Goal: Task Accomplishment & Management: Check status

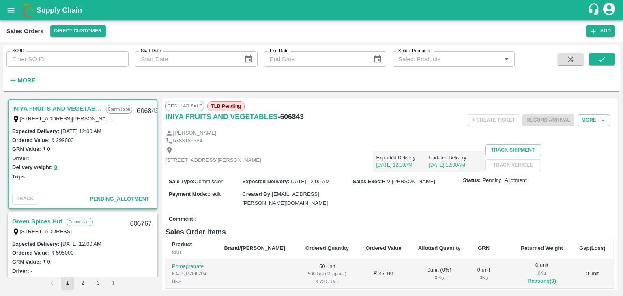
click at [612, 10] on icon "account of current user" at bounding box center [609, 9] width 12 height 12
click at [582, 46] on li "Logout" at bounding box center [589, 43] width 62 height 14
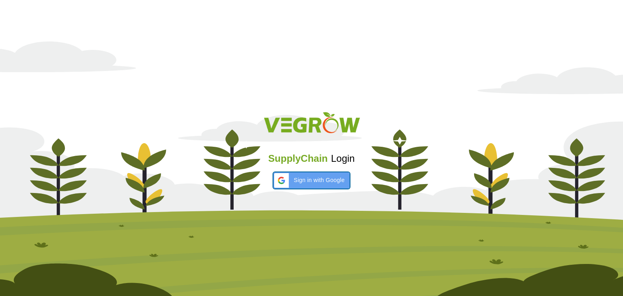
click at [328, 178] on span "Sign in with Google" at bounding box center [319, 180] width 51 height 9
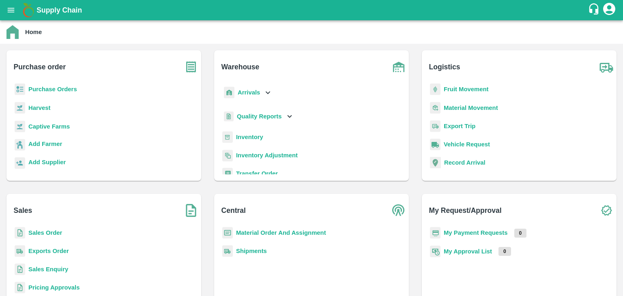
click at [39, 232] on b "Sales Order" at bounding box center [45, 232] width 34 height 6
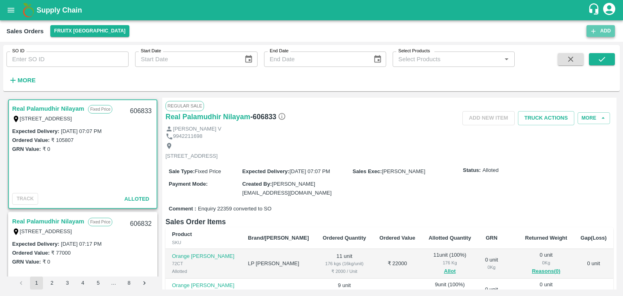
click at [595, 29] on icon "button" at bounding box center [593, 31] width 7 height 7
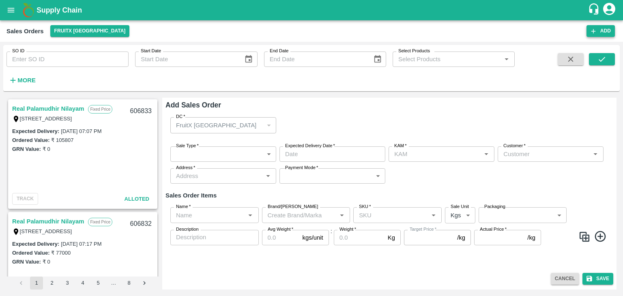
type input "[PERSON_NAME]"
click at [92, 30] on button "FruitX [GEOGRAPHIC_DATA]" at bounding box center [89, 31] width 79 height 12
click at [84, 62] on li "Direct Customer" at bounding box center [97, 61] width 93 height 14
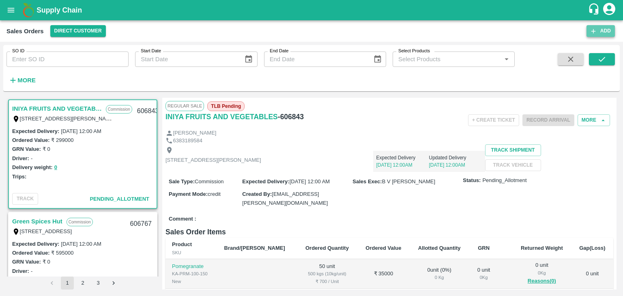
click at [606, 29] on button "Add" at bounding box center [600, 31] width 28 height 12
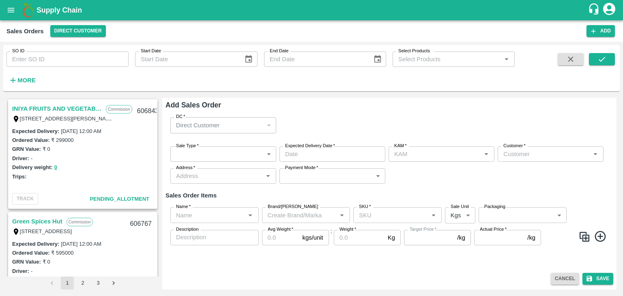
type input "[PERSON_NAME]"
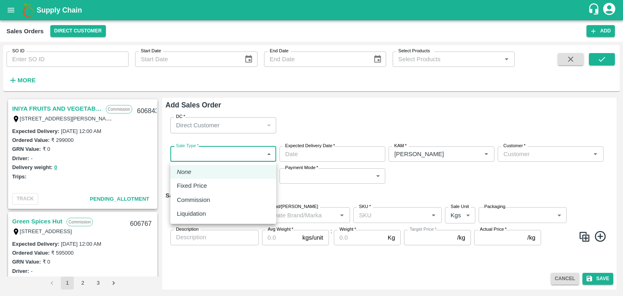
click at [268, 155] on body "Supply Chain Sales Orders Direct Customer Add SO ID SO ID Start Date Start Date…" at bounding box center [311, 148] width 623 height 296
click at [225, 197] on div "Commission" at bounding box center [223, 199] width 93 height 9
type input "2"
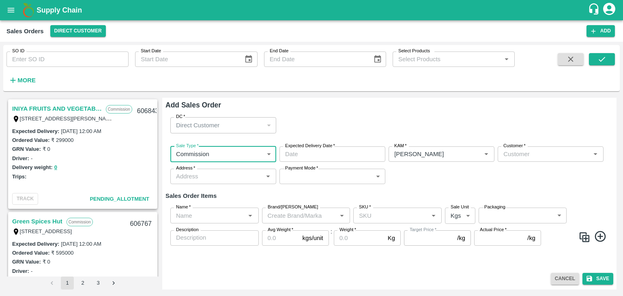
type input "DD/MM/YYYY hh:mm aa"
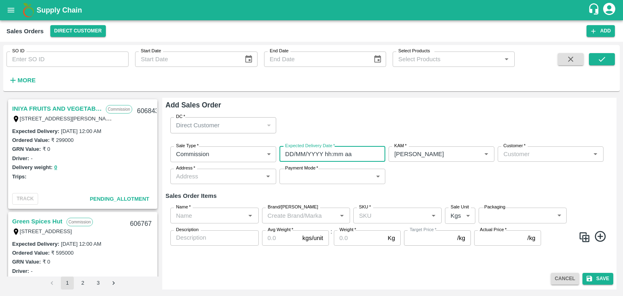
click at [323, 157] on input "DD/MM/YYYY hh:mm aa" at bounding box center [329, 153] width 100 height 15
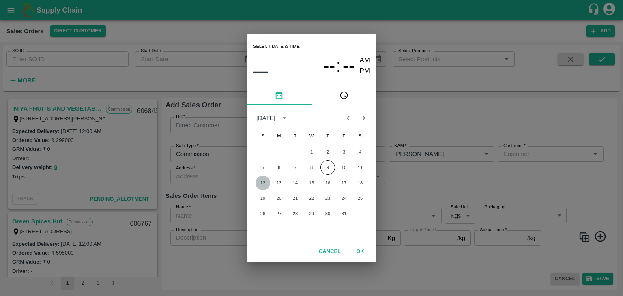
click at [264, 185] on button "12" at bounding box center [262, 183] width 15 height 15
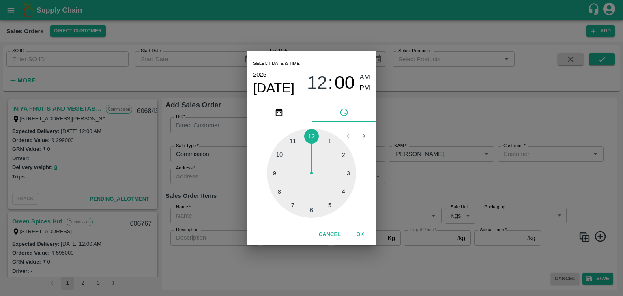
click at [313, 210] on div at bounding box center [311, 173] width 89 height 89
click at [360, 232] on button "OK" at bounding box center [360, 234] width 26 height 14
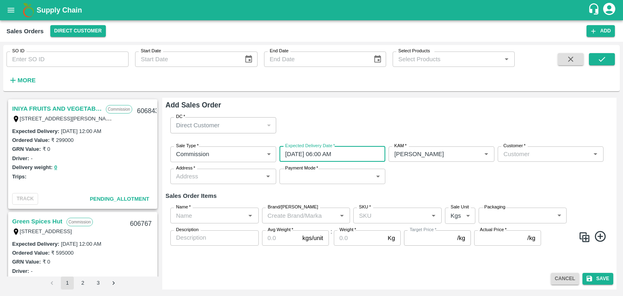
click at [319, 158] on input "12/10/2025 06:00 AM" at bounding box center [329, 153] width 100 height 15
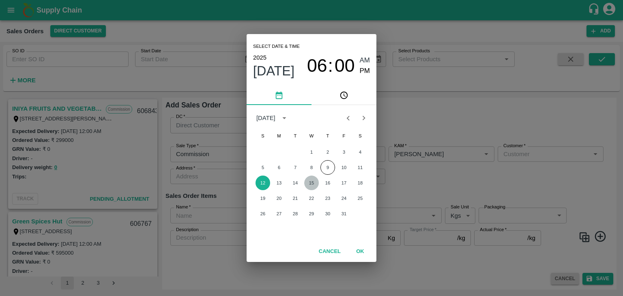
click at [311, 182] on button "15" at bounding box center [311, 183] width 15 height 15
type input "15/10/2025 06:00 AM"
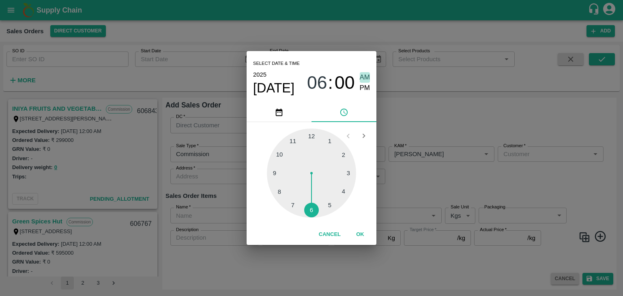
click at [361, 80] on span "AM" at bounding box center [365, 77] width 11 height 11
click at [359, 232] on button "OK" at bounding box center [360, 234] width 26 height 14
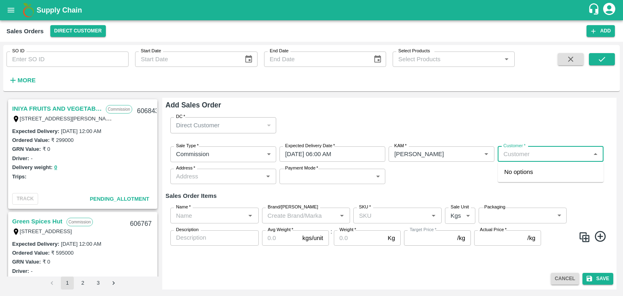
click at [524, 158] on input "Customer   *" at bounding box center [544, 154] width 88 height 11
click at [537, 178] on div "T.Kishore Kapoor And Sons Semi Wholesale" at bounding box center [551, 175] width 106 height 21
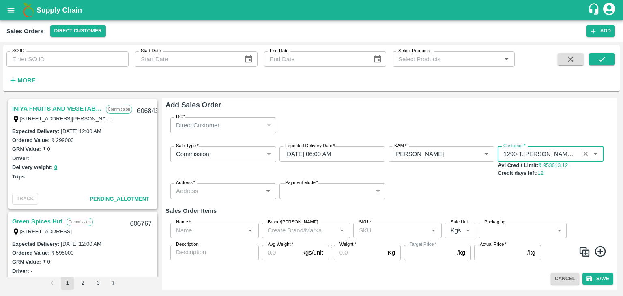
type input "1290-T.Kishore Kapoor And Sons"
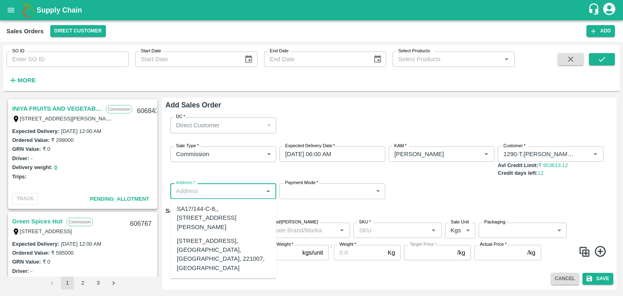
click at [223, 191] on input "Address   *" at bounding box center [217, 191] width 88 height 11
click at [210, 259] on div "[STREET_ADDRESS], [GEOGRAPHIC_DATA], [GEOGRAPHIC_DATA], 221007, [GEOGRAPHIC_DAT…" at bounding box center [223, 254] width 93 height 36
type input "[STREET_ADDRESS], [GEOGRAPHIC_DATA], [GEOGRAPHIC_DATA], 221007, [GEOGRAPHIC_DAT…"
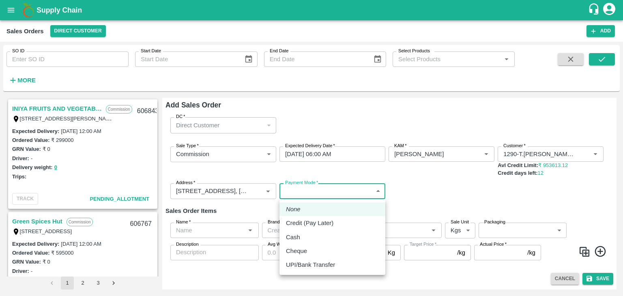
click at [300, 192] on body "Supply Chain Sales Orders Direct Customer Add SO ID SO ID Start Date Start Date…" at bounding box center [311, 148] width 623 height 296
click at [315, 224] on p "Credit (Pay Later)" at bounding box center [309, 223] width 47 height 9
type input "credit"
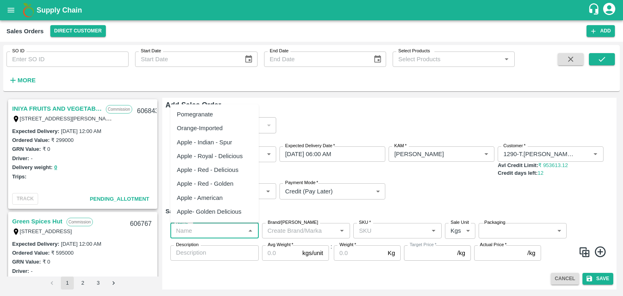
click at [234, 229] on input "Name   *" at bounding box center [208, 230] width 70 height 11
click at [211, 115] on div "Pomegranate" at bounding box center [195, 114] width 36 height 9
type input "Pomegranate"
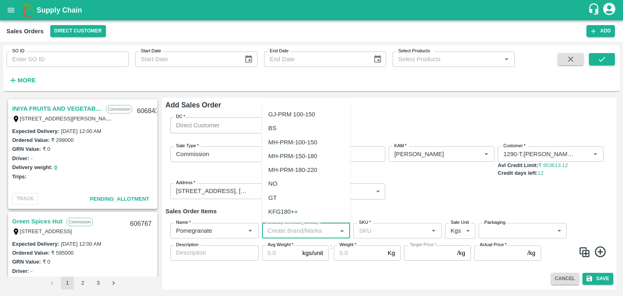
click at [280, 230] on input "Brand/[PERSON_NAME]" at bounding box center [299, 230] width 70 height 11
click at [275, 157] on div "TS" at bounding box center [272, 156] width 8 height 9
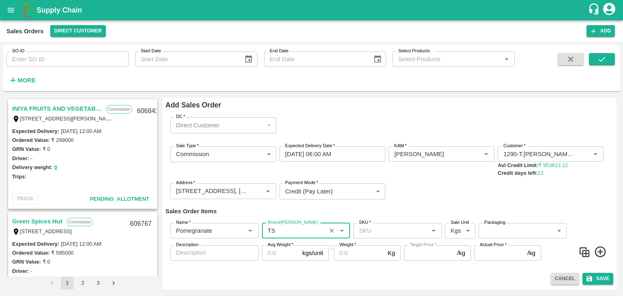
type input "TS"
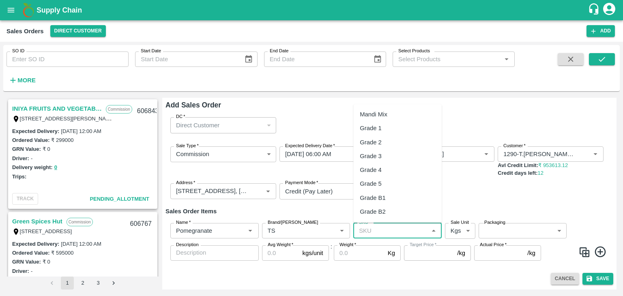
click at [367, 231] on input "SKU   *" at bounding box center [391, 230] width 70 height 11
click at [383, 210] on div "MH-PRM-250-300" at bounding box center [384, 211] width 49 height 9
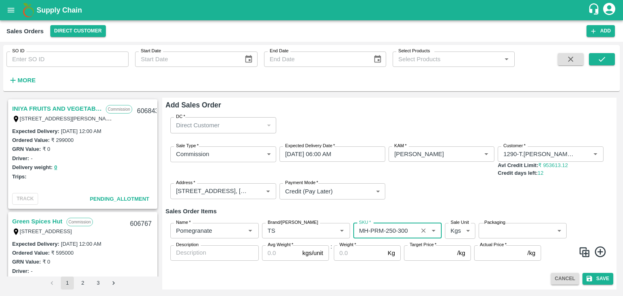
type input "MH-PRM-250-300"
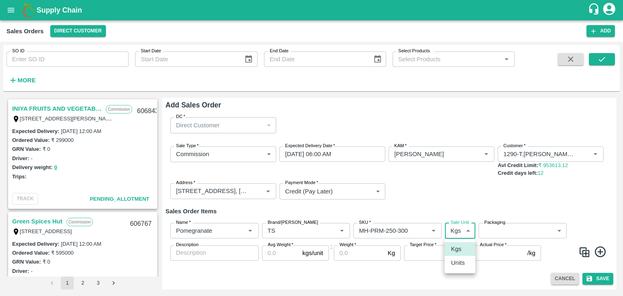
click at [465, 230] on body "Supply Chain Sales Orders Direct Customer Add SO ID SO ID Start Date Start Date…" at bounding box center [311, 148] width 623 height 296
click at [459, 265] on p "Units" at bounding box center [458, 262] width 14 height 9
type input "2"
click at [516, 233] on body "Supply Chain Sales Orders Direct Customer Add SO ID SO ID Start Date Start Date…" at bounding box center [311, 148] width 623 height 296
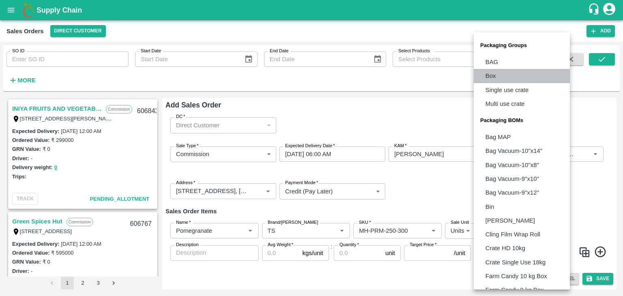
click at [485, 74] on li "Box" at bounding box center [522, 76] width 96 height 14
type input "GRP/1"
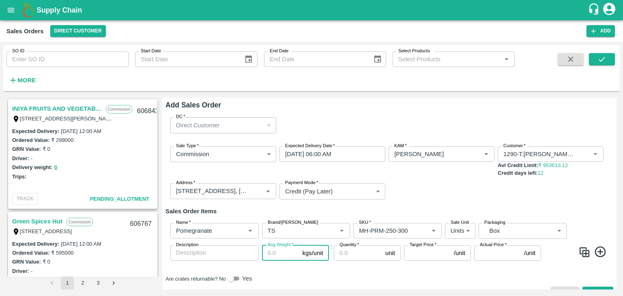
click at [277, 255] on input "Avg Weight   *" at bounding box center [280, 252] width 37 height 15
type input "10"
click at [345, 255] on input "Quantity   *" at bounding box center [358, 252] width 48 height 15
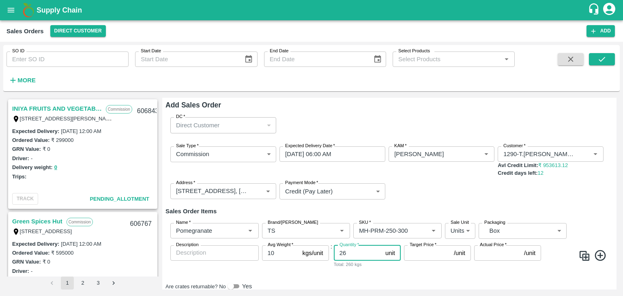
type input "26"
click at [417, 257] on input "Target Price   *" at bounding box center [427, 252] width 47 height 15
type input "1200"
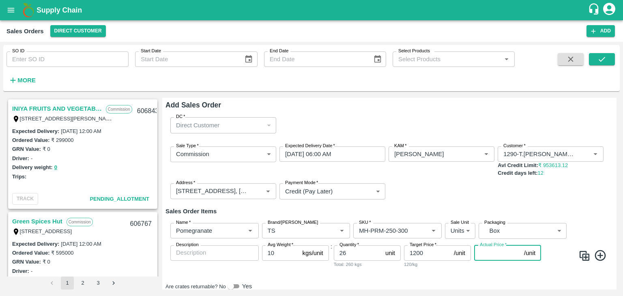
click at [480, 256] on input "Actual Price   *" at bounding box center [497, 252] width 47 height 15
type input "12"
type input "1188"
type input "120"
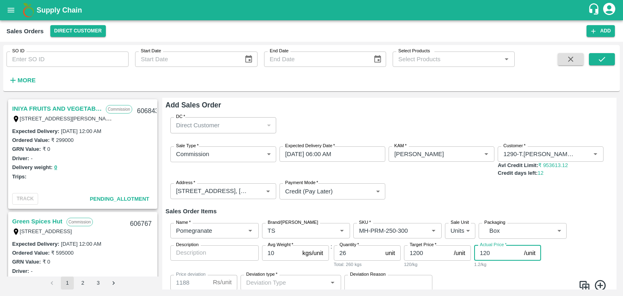
type input "1080"
type input "1200"
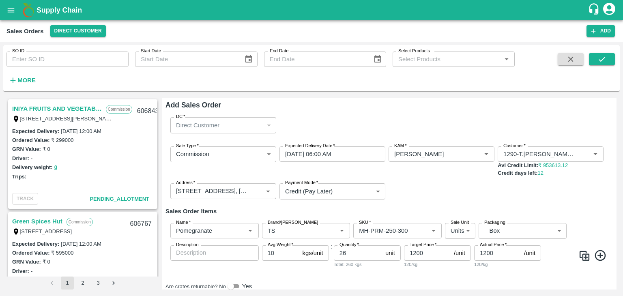
click at [597, 254] on icon at bounding box center [600, 255] width 13 height 13
click at [598, 254] on img at bounding box center [604, 256] width 12 height 12
type input "Pomegranate"
type input "TS"
type input "MH-PRM-250-300"
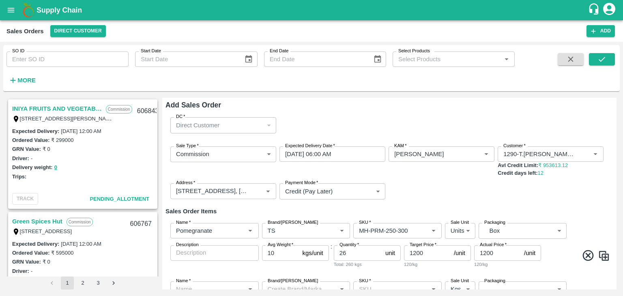
type input "2"
type input "GRP/1"
type input "10"
type input "1200"
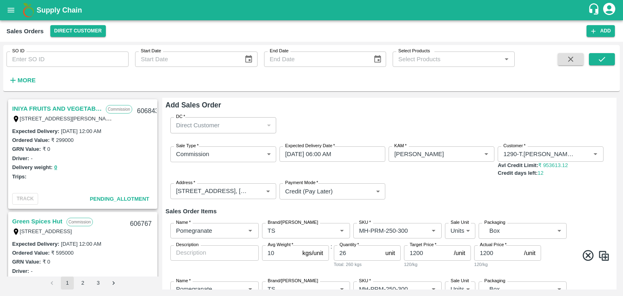
click at [598, 254] on img at bounding box center [604, 256] width 12 height 12
type input "Pomegranate"
type input "TS"
type input "MH-PRM-250-300"
type input "2"
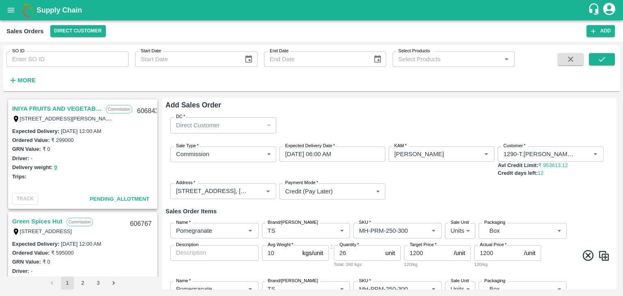
type input "GRP/1"
type input "10"
type input "1200"
click at [598, 254] on img at bounding box center [604, 256] width 12 height 12
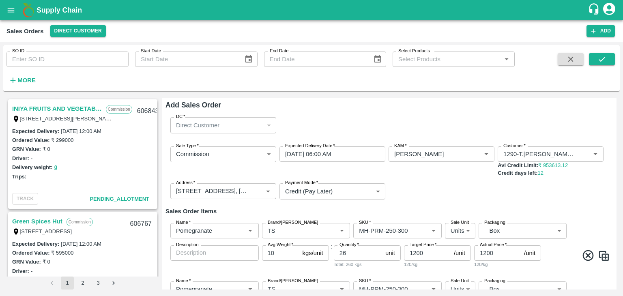
type input "Pomegranate"
type input "TS"
type input "MH-PRM-250-300"
type input "2"
type input "GRP/1"
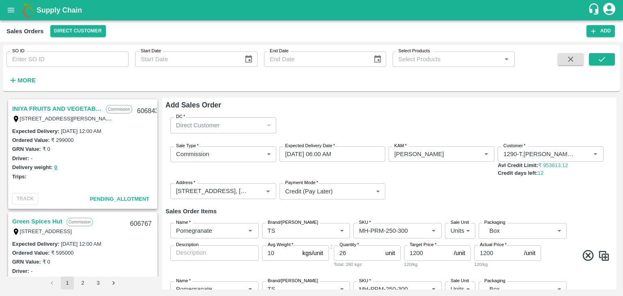
type input "10"
type input "1200"
click at [598, 254] on img at bounding box center [604, 256] width 12 height 12
type input "Pomegranate"
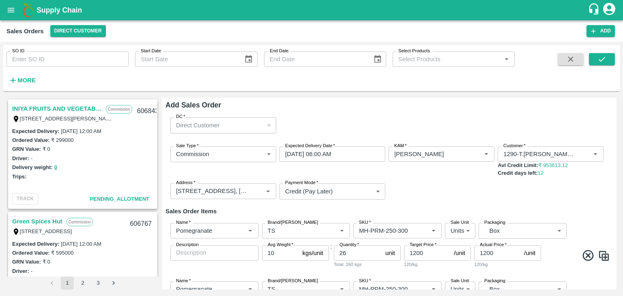
type input "TS"
type input "MH-PRM-250-300"
type input "2"
type input "GRP/1"
type input "10"
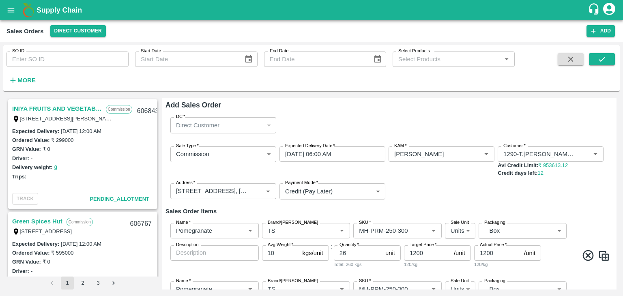
type input "1200"
click at [598, 254] on img at bounding box center [604, 256] width 12 height 12
type input "Pomegranate"
type input "TS"
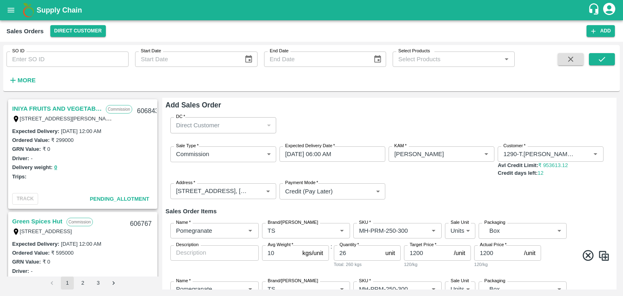
type input "MH-PRM-250-300"
type input "2"
type input "GRP/1"
type input "10"
type input "1200"
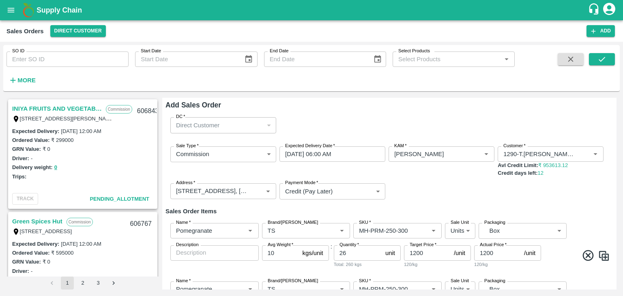
type input "1200"
click at [603, 257] on img at bounding box center [604, 256] width 12 height 12
type input "Pomegranate"
type input "TS"
type input "MH-PRM-250-300"
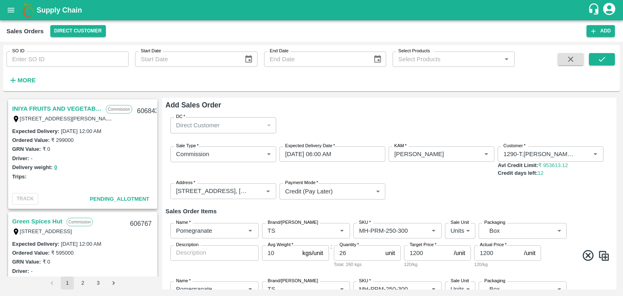
type input "2"
type input "GRP/1"
type input "10"
type input "1200"
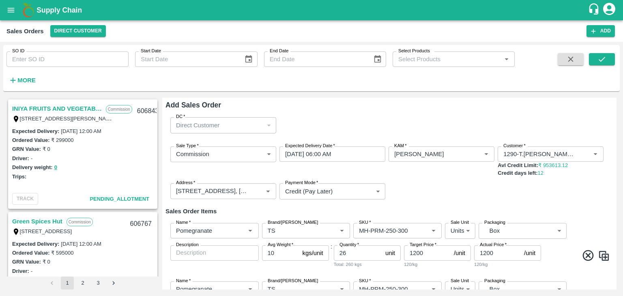
drag, startPoint x: 613, startPoint y: 137, endPoint x: 617, endPoint y: 139, distance: 4.2
click at [617, 139] on div "INIYA FRUITS AND VEGETABLES Commission TC/73, ANNA FRUITS MARKET KOYAMBEDU, Che…" at bounding box center [311, 193] width 616 height 198
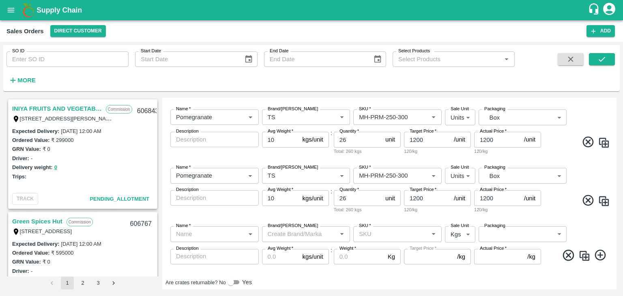
scroll to position [423, 0]
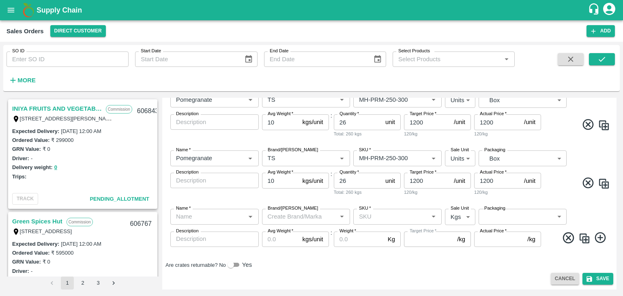
click at [564, 236] on icon at bounding box center [568, 237] width 13 height 13
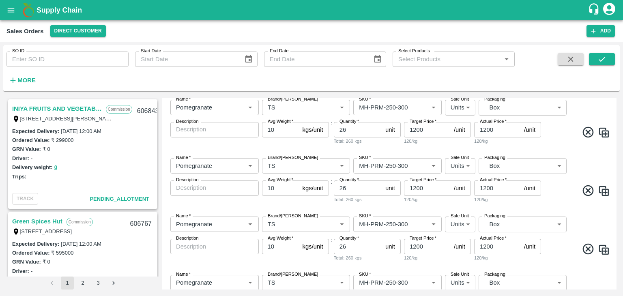
scroll to position [127, 0]
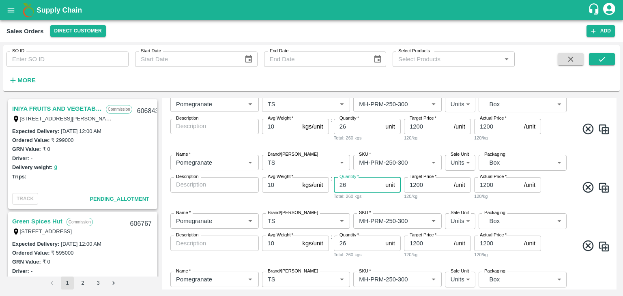
click at [358, 187] on input "26" at bounding box center [358, 184] width 48 height 15
type input "2"
type input "65"
drag, startPoint x: 348, startPoint y: 243, endPoint x: 335, endPoint y: 234, distance: 16.4
click at [335, 234] on div "Name   * Name   * Brand/Marka Brand/Marka SKU   * SKU   * Sale Unit Units 2 Sal…" at bounding box center [389, 236] width 448 height 58
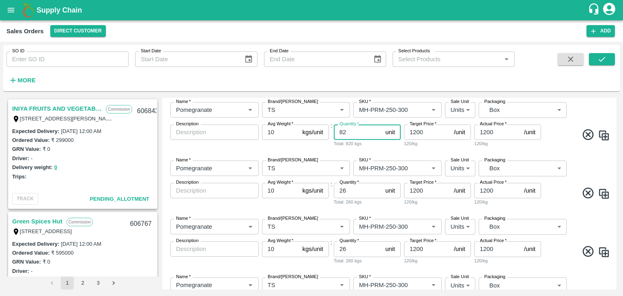
scroll to position [244, 0]
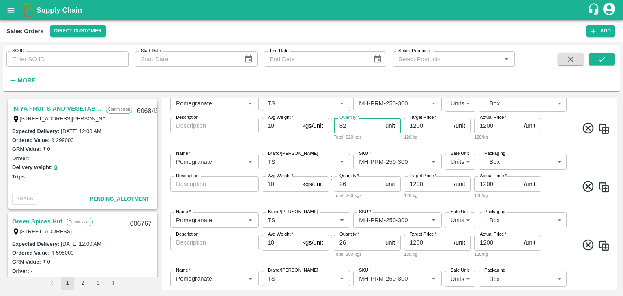
type input "82"
click at [349, 187] on input "26" at bounding box center [358, 183] width 48 height 15
type input "2"
type input "78"
click at [347, 242] on input "26" at bounding box center [358, 242] width 48 height 15
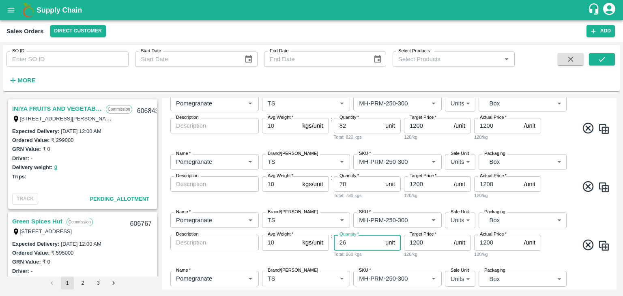
type input "2"
type input "41"
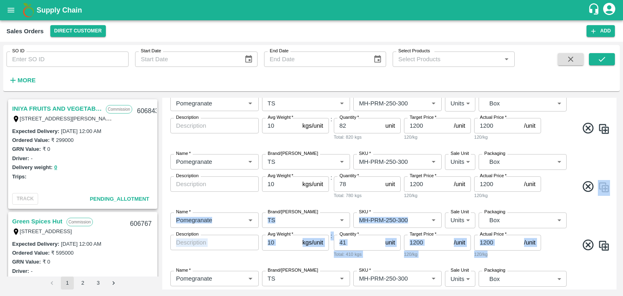
drag, startPoint x: 616, startPoint y: 203, endPoint x: 617, endPoint y: 217, distance: 13.8
click at [617, 217] on div "INIYA FRUITS AND VEGETABLES Commission TC/73, ANNA FRUITS MARKET KOYAMBEDU, Che…" at bounding box center [311, 193] width 616 height 198
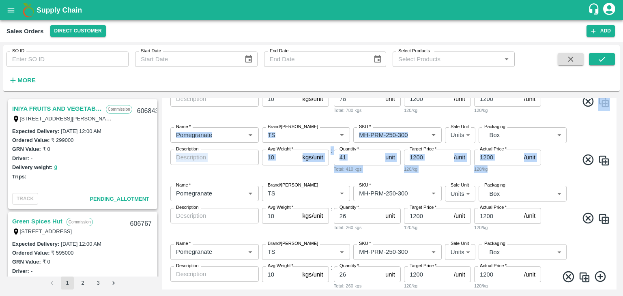
scroll to position [336, 0]
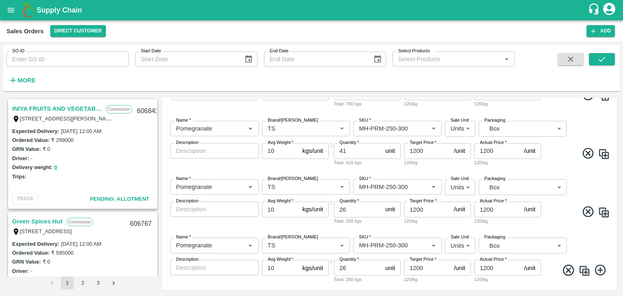
click at [397, 222] on div "Total: 260 kgs" at bounding box center [367, 220] width 67 height 7
click at [351, 212] on input "26" at bounding box center [358, 209] width 48 height 15
type input "2"
type input "11"
click at [563, 270] on icon at bounding box center [568, 270] width 11 height 11
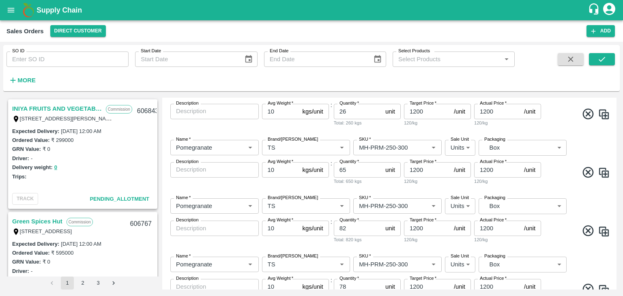
scroll to position [143, 0]
click at [417, 167] on input "1200" at bounding box center [427, 168] width 47 height 15
type input "1100"
click at [488, 167] on input "1200" at bounding box center [497, 168] width 47 height 15
type input "1100"
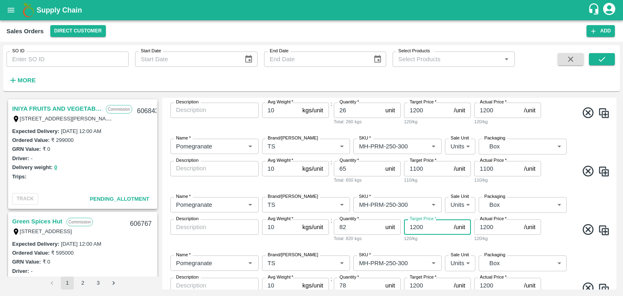
click at [416, 227] on input "1200" at bounding box center [427, 226] width 47 height 15
type input "1000"
click at [486, 225] on input "1200" at bounding box center [497, 226] width 47 height 15
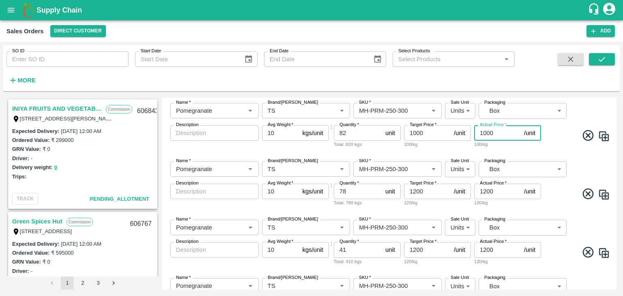
scroll to position [238, 0]
type input "1000"
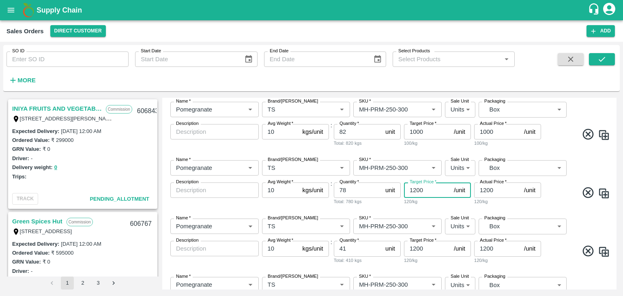
click at [417, 190] on input "1200" at bounding box center [427, 189] width 47 height 15
type input "900"
click at [486, 190] on input "1200" at bounding box center [497, 189] width 47 height 15
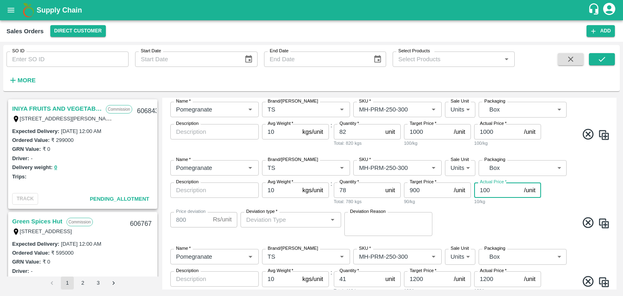
type input "00"
type input "900"
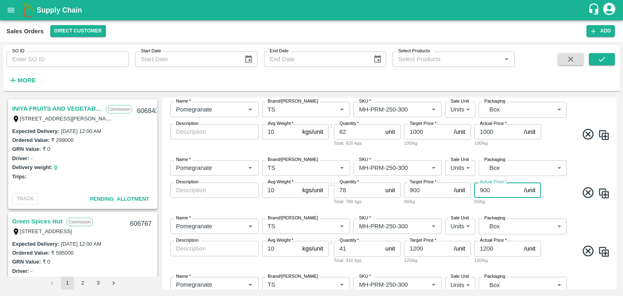
type input "900"
click at [416, 249] on input "1200" at bounding box center [427, 248] width 47 height 15
type input "800"
click at [486, 251] on input "1200" at bounding box center [497, 248] width 47 height 15
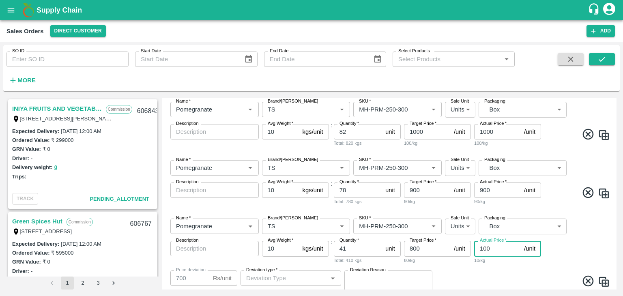
type input "00"
type input "800"
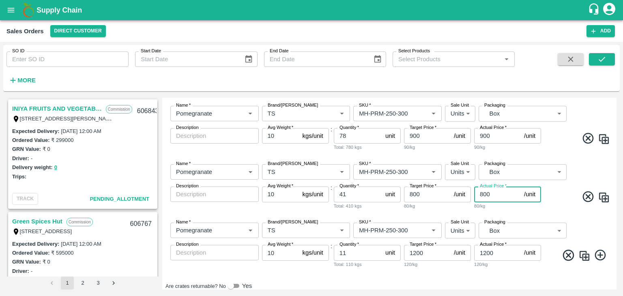
scroll to position [314, 0]
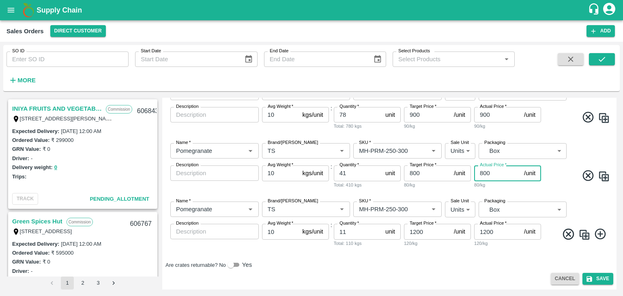
type input "800"
click at [415, 229] on input "1200" at bounding box center [427, 231] width 47 height 15
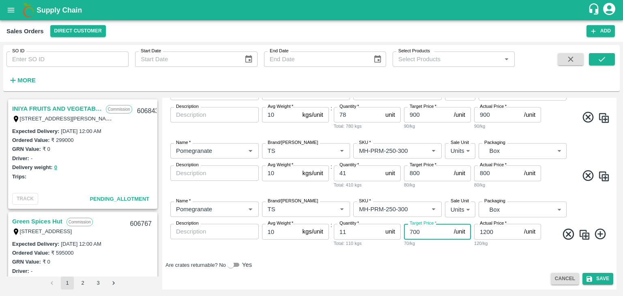
type input "700"
click at [488, 230] on input "1200" at bounding box center [497, 231] width 47 height 15
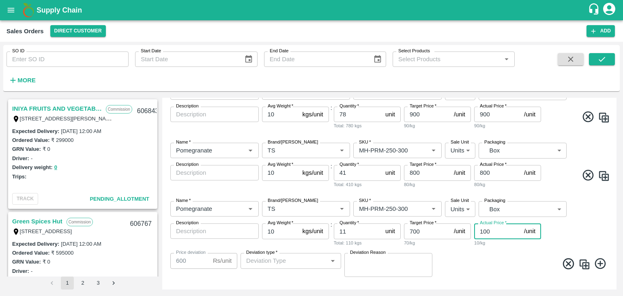
type input "00"
type input "700"
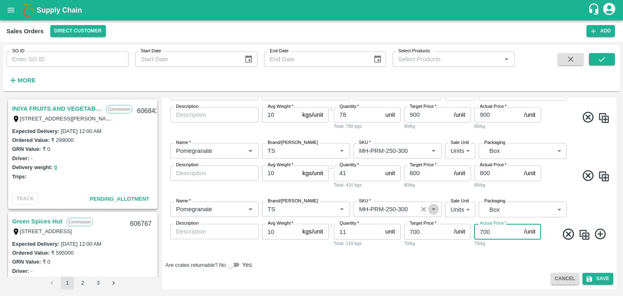
click at [433, 210] on icon "Open" at bounding box center [433, 209] width 9 height 9
type input "700"
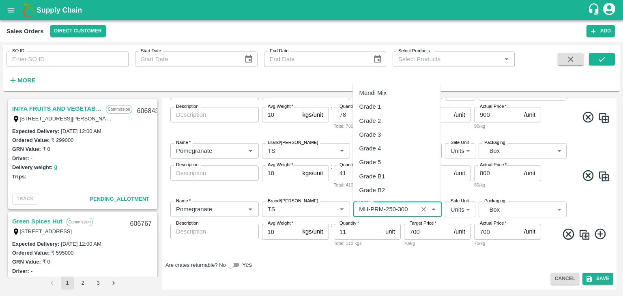
scroll to position [552, 0]
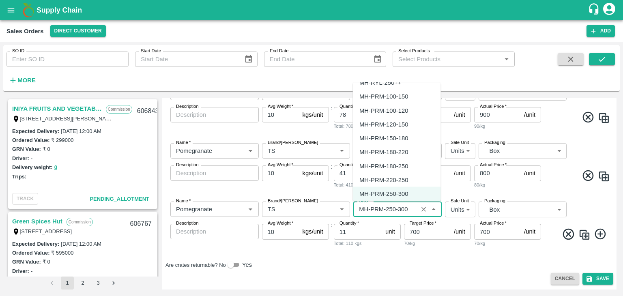
click at [414, 107] on div "MH-PRM-100-120" at bounding box center [397, 110] width 88 height 14
type input "MH-PRM-100-120"
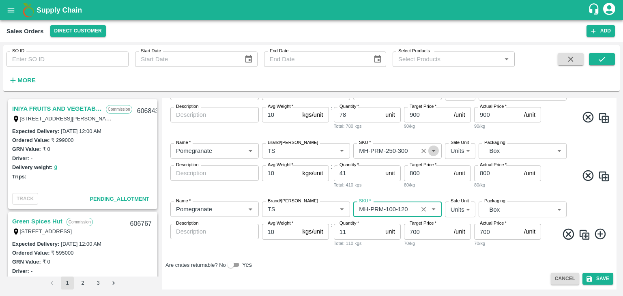
click at [433, 150] on icon "Open" at bounding box center [433, 151] width 4 height 2
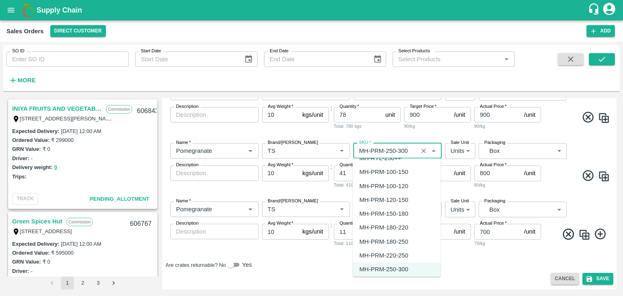
click at [409, 201] on div "MH-PRM-120-150" at bounding box center [397, 200] width 88 height 14
type input "MH-PRM-120-150"
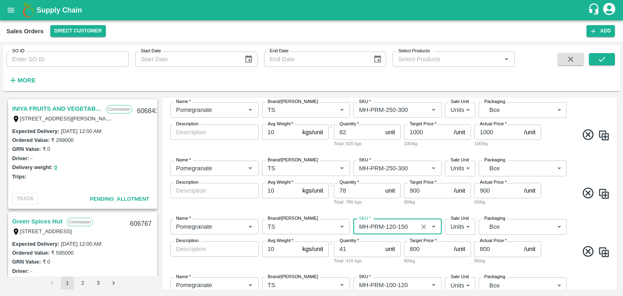
scroll to position [236, 0]
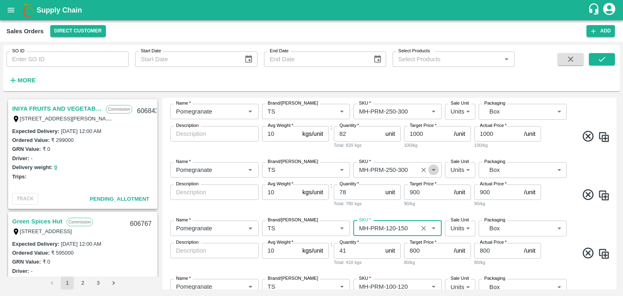
click at [434, 169] on icon "Open" at bounding box center [433, 170] width 4 height 2
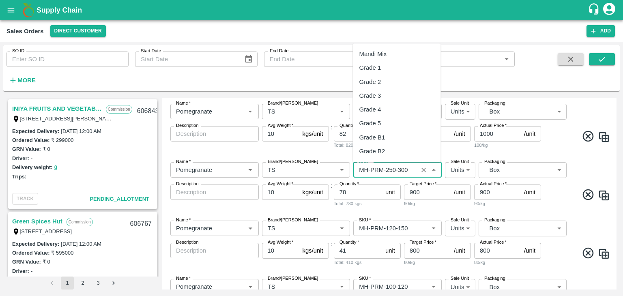
scroll to position [552, 0]
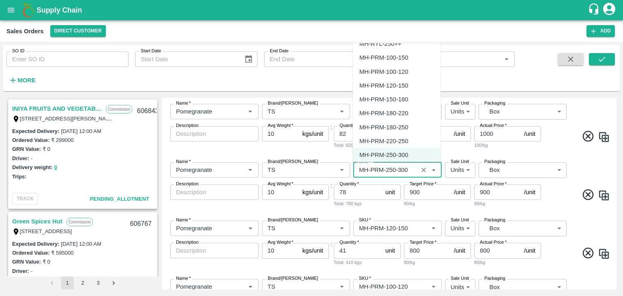
click at [404, 101] on div "MH-PRM-150-180" at bounding box center [383, 99] width 49 height 9
type input "MH-PRM-150-180"
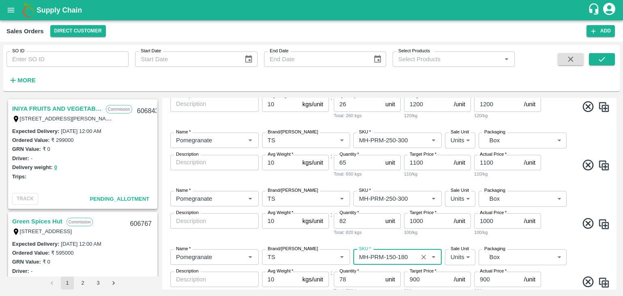
scroll to position [148, 0]
click at [436, 198] on icon "Open" at bounding box center [433, 199] width 9 height 9
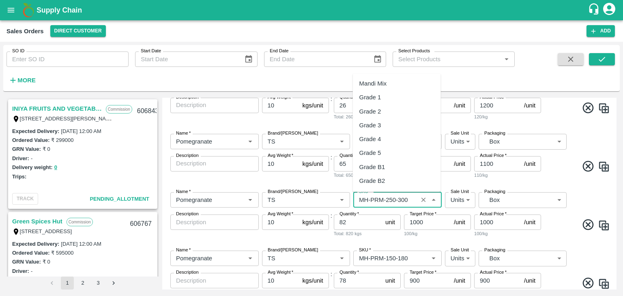
scroll to position [552, 0]
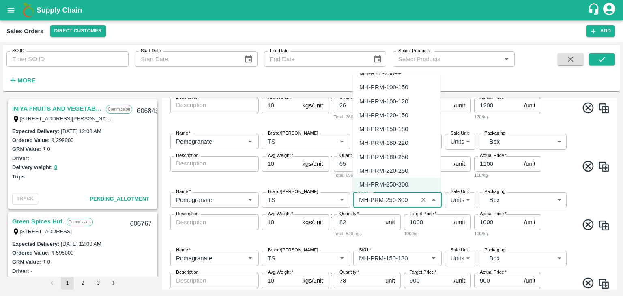
click at [405, 143] on div "MH-PRM-180-220" at bounding box center [383, 143] width 49 height 9
type input "MH-PRM-180-220"
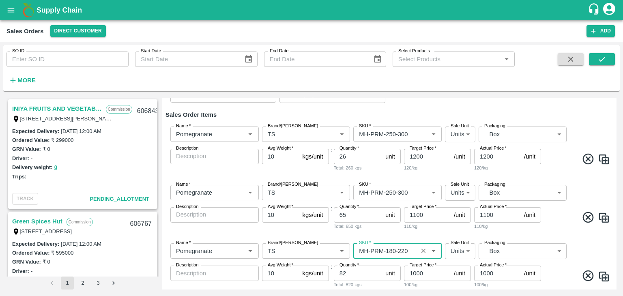
scroll to position [95, 0]
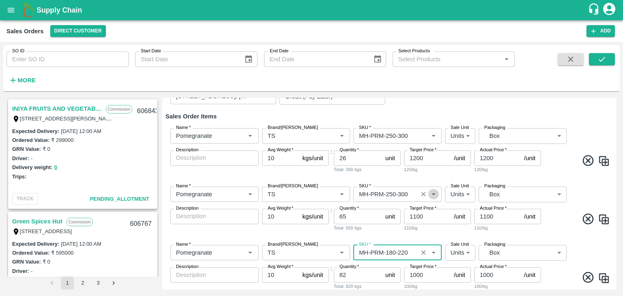
click at [434, 196] on icon "Open" at bounding box center [433, 194] width 9 height 9
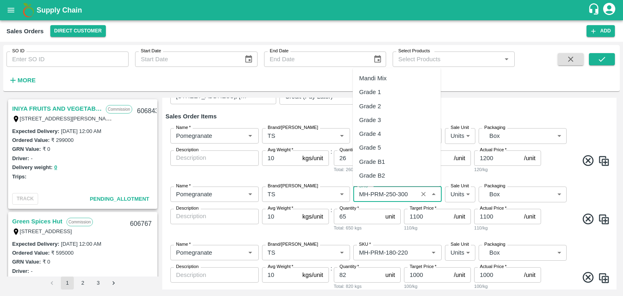
scroll to position [552, 0]
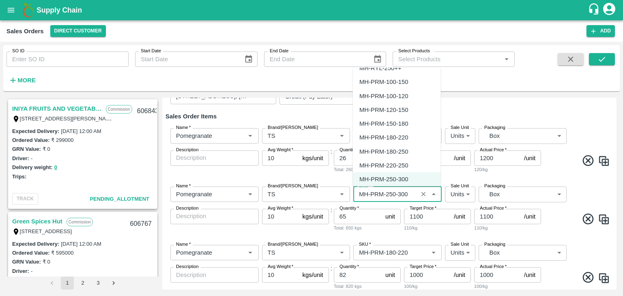
click at [405, 147] on div "MH-PRM-180-250" at bounding box center [383, 151] width 49 height 9
type input "MH-PRM-180-250"
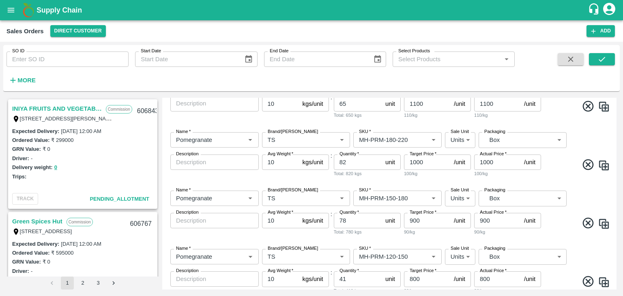
scroll to position [209, 0]
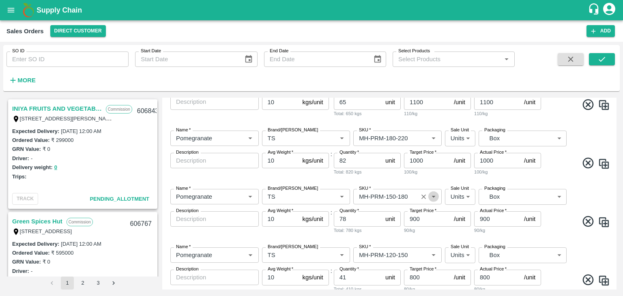
click at [431, 195] on icon "Open" at bounding box center [433, 196] width 9 height 9
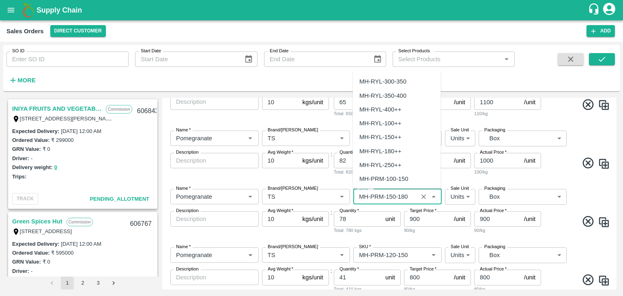
scroll to position [440, 0]
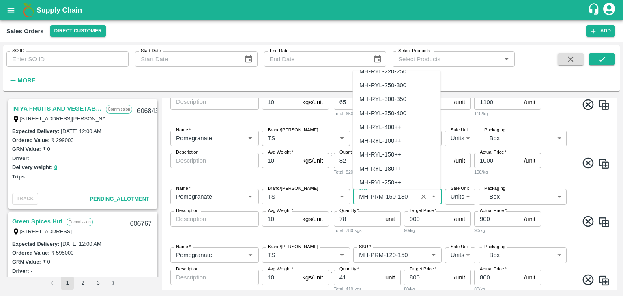
click at [403, 192] on input "SKU   *" at bounding box center [386, 196] width 60 height 11
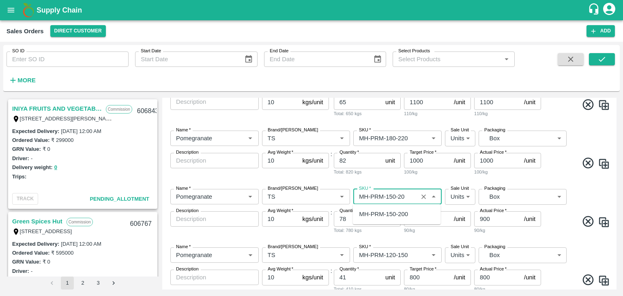
click at [391, 215] on div "MH-PRM-150-200" at bounding box center [383, 214] width 49 height 9
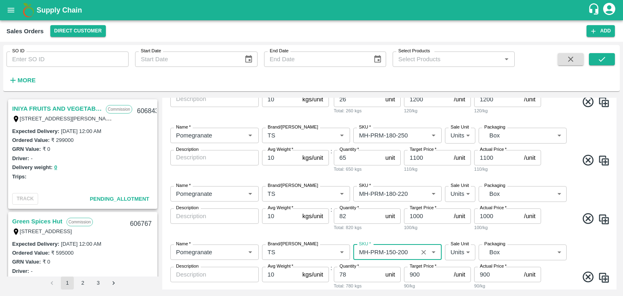
scroll to position [148, 0]
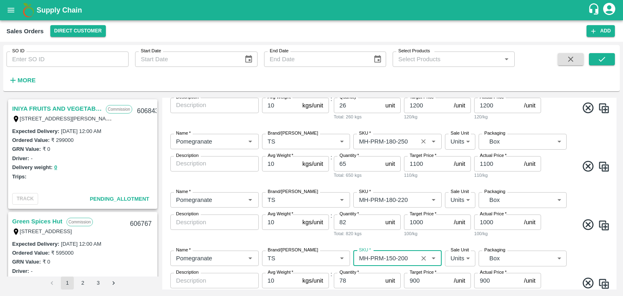
type input "MH-PRM-150-200"
click at [391, 140] on input "SKU   *" at bounding box center [386, 141] width 60 height 11
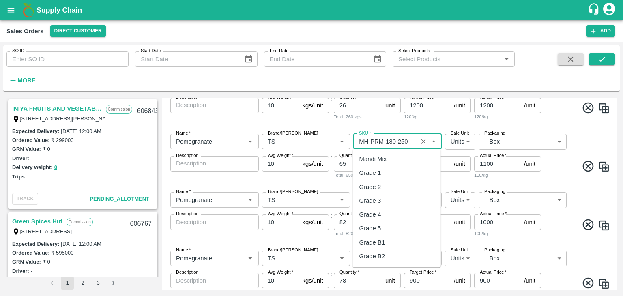
scroll to position [524, 0]
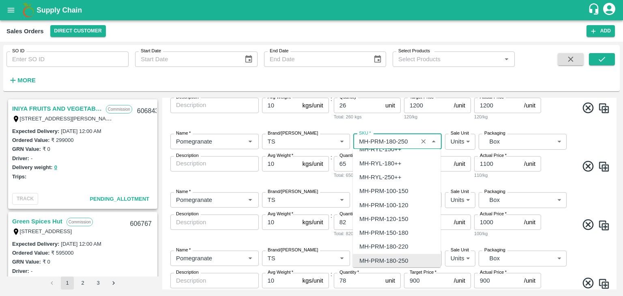
click at [391, 140] on input "SKU   *" at bounding box center [386, 141] width 60 height 11
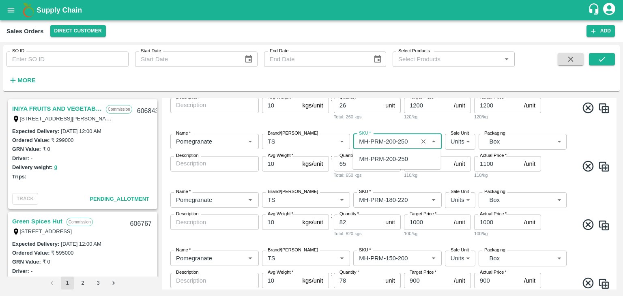
click at [394, 161] on div "MH-PRM-200-250" at bounding box center [383, 158] width 49 height 9
type input "MH-PRM-200-250"
click at [394, 161] on p "unit" at bounding box center [390, 163] width 10 height 9
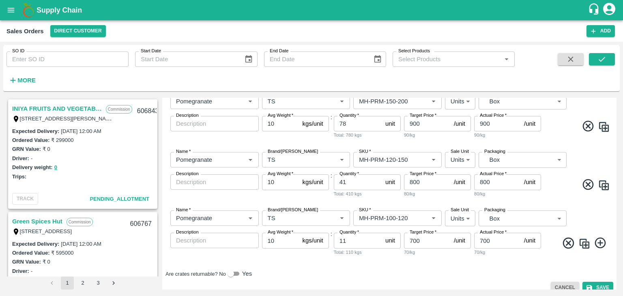
scroll to position [314, 0]
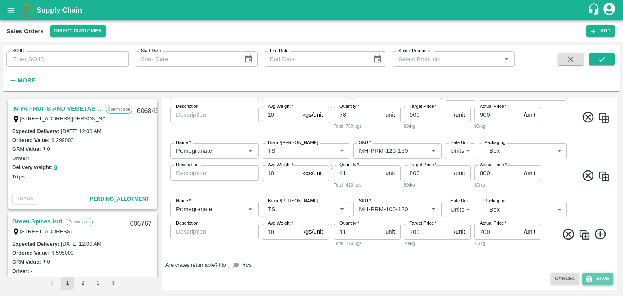
click at [595, 279] on button "Save" at bounding box center [597, 279] width 31 height 12
click at [600, 276] on icon at bounding box center [597, 278] width 13 height 13
click at [597, 278] on button "Save" at bounding box center [597, 279] width 31 height 12
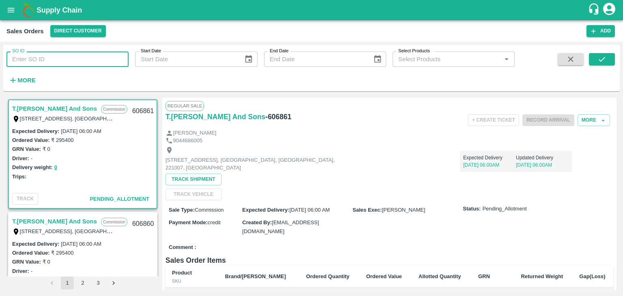
click at [66, 61] on input "SO ID" at bounding box center [67, 58] width 122 height 15
paste input "606453"
type input "606453"
click at [600, 59] on icon "submit" at bounding box center [601, 59] width 9 height 9
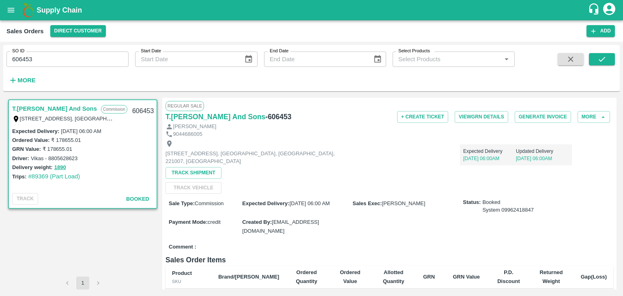
drag, startPoint x: 75, startPoint y: 150, endPoint x: 48, endPoint y: 148, distance: 26.8
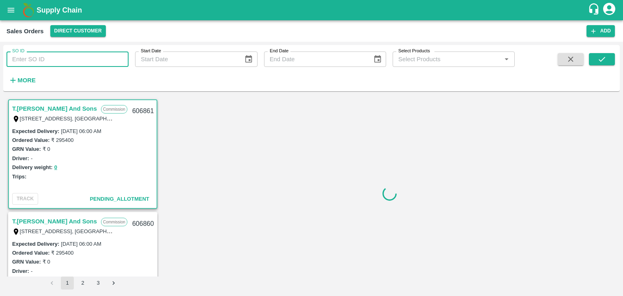
click at [72, 64] on input "SO ID" at bounding box center [67, 58] width 122 height 15
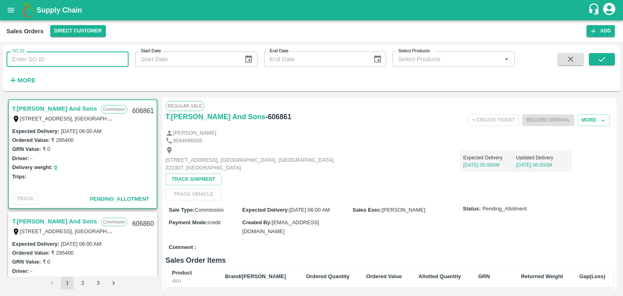
click at [70, 62] on input "SO ID" at bounding box center [67, 58] width 122 height 15
paste input "606453"
click at [601, 56] on icon "submit" at bounding box center [601, 59] width 9 height 9
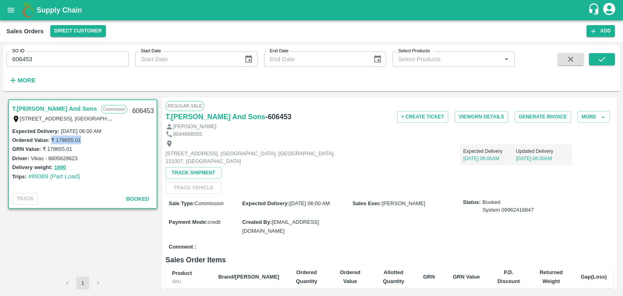
drag, startPoint x: 50, startPoint y: 138, endPoint x: 82, endPoint y: 138, distance: 31.6
click at [82, 138] on div "Ordered Value: ₹ 178655.01" at bounding box center [82, 139] width 141 height 9
copy label "₹ 178655.01"
click at [28, 174] on div "Trips: #89369 (Part Load)" at bounding box center [82, 176] width 141 height 9
drag, startPoint x: 28, startPoint y: 174, endPoint x: 84, endPoint y: 178, distance: 56.5
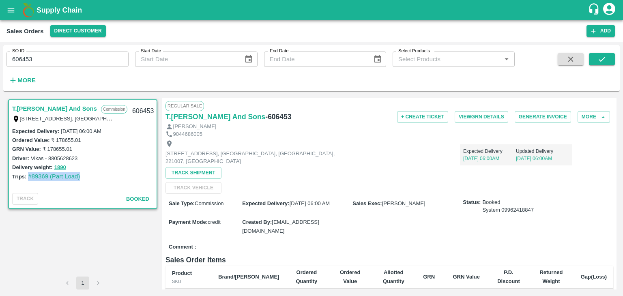
click at [84, 178] on div "Trips: #89369 (Part Load)" at bounding box center [82, 176] width 141 height 9
copy link "#89369 (Part Load)"
click at [46, 61] on input "606453" at bounding box center [67, 58] width 122 height 15
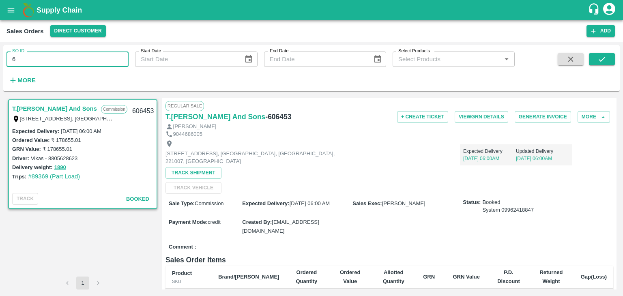
type input "6"
paste input "text"
click at [600, 58] on icon "submit" at bounding box center [601, 59] width 9 height 9
drag, startPoint x: 42, startPoint y: 146, endPoint x: 72, endPoint y: 146, distance: 30.0
click at [72, 146] on div "GRN Value: ₹ 138727" at bounding box center [82, 148] width 141 height 9
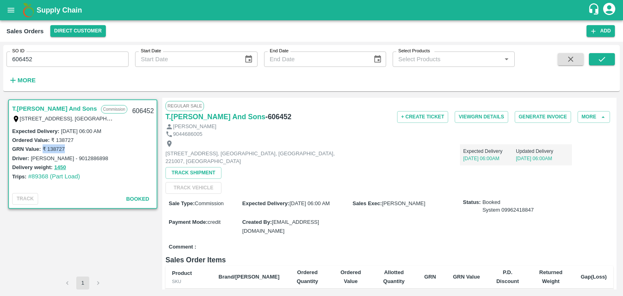
copy label "₹ 138727"
drag, startPoint x: 23, startPoint y: 176, endPoint x: 29, endPoint y: 184, distance: 10.5
click at [29, 184] on div "Expected Delivery : [DATE] 06:00 AM Ordered Value: ₹ 138727 GRN Value: ₹ 138727…" at bounding box center [83, 159] width 148 height 64
drag, startPoint x: 26, startPoint y: 175, endPoint x: 86, endPoint y: 174, distance: 59.6
click at [86, 174] on div "Trips: #89368 (Part Load)" at bounding box center [82, 176] width 141 height 9
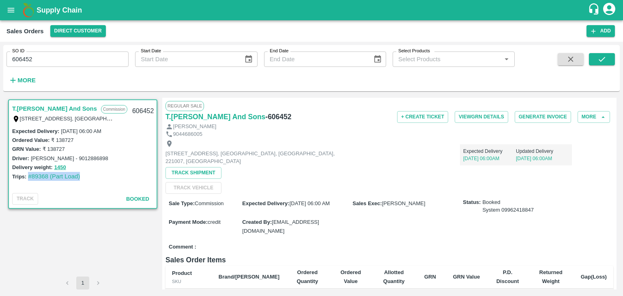
copy link "#89368 (Part Load)"
click at [68, 56] on input "606452" at bounding box center [67, 58] width 122 height 15
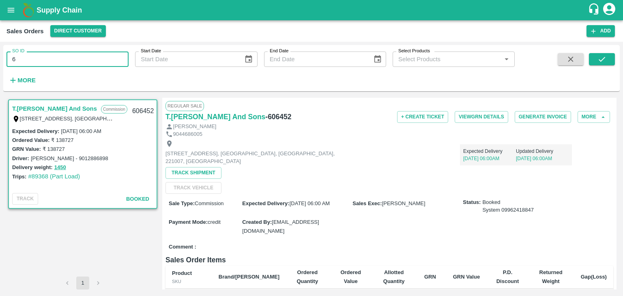
type input "6"
paste input "text"
click at [603, 58] on icon "submit" at bounding box center [601, 59] width 6 height 5
drag, startPoint x: 50, startPoint y: 137, endPoint x: 75, endPoint y: 138, distance: 24.4
click at [75, 138] on div "Ordered Value: ₹ 98958" at bounding box center [82, 139] width 141 height 9
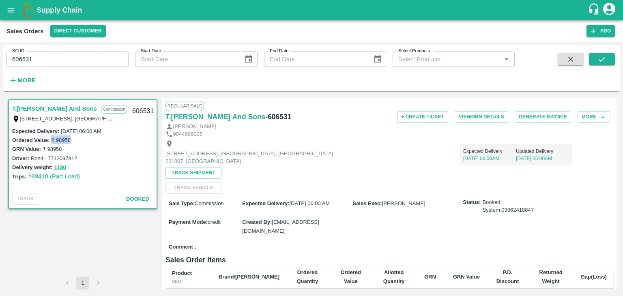
copy label "₹ 98958"
drag, startPoint x: 26, startPoint y: 174, endPoint x: 88, endPoint y: 173, distance: 62.0
click at [88, 173] on div "Trips: #89418 (Part Load)" at bounding box center [82, 176] width 141 height 9
copy link "#89418 (Part Load)"
click at [54, 58] on input "606531" at bounding box center [67, 58] width 122 height 15
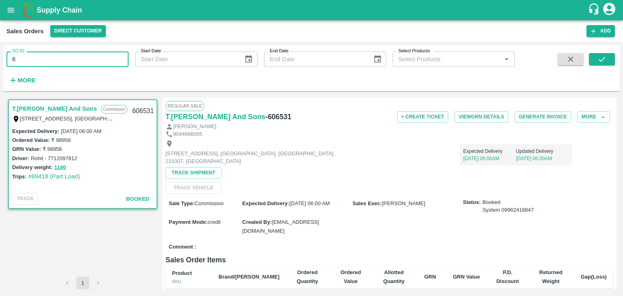
type input "6"
paste input "text"
click at [602, 61] on icon "submit" at bounding box center [601, 59] width 9 height 9
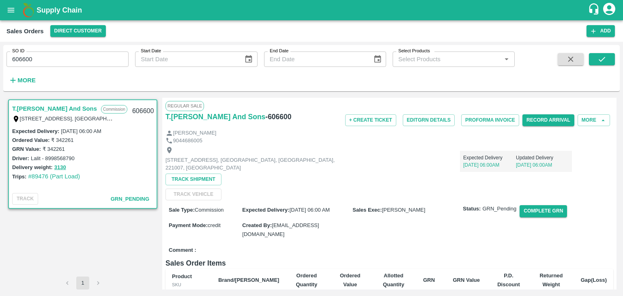
drag, startPoint x: 51, startPoint y: 138, endPoint x: 68, endPoint y: 138, distance: 16.6
drag, startPoint x: 68, startPoint y: 138, endPoint x: 54, endPoint y: 138, distance: 13.8
click at [54, 138] on label "₹ 342261" at bounding box center [62, 140] width 22 height 6
drag, startPoint x: 50, startPoint y: 138, endPoint x: 75, endPoint y: 137, distance: 24.4
click at [75, 137] on div "Ordered Value: ₹ 342261" at bounding box center [82, 139] width 141 height 9
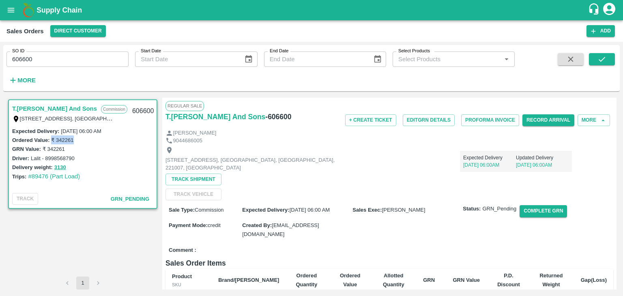
copy label "₹ 342261"
drag, startPoint x: 27, startPoint y: 174, endPoint x: 89, endPoint y: 174, distance: 62.0
click at [89, 174] on div "Trips: #89476 (Part Load)" at bounding box center [82, 176] width 141 height 9
copy link "#89476 (Part Load)"
click at [57, 59] on input "606600" at bounding box center [67, 58] width 122 height 15
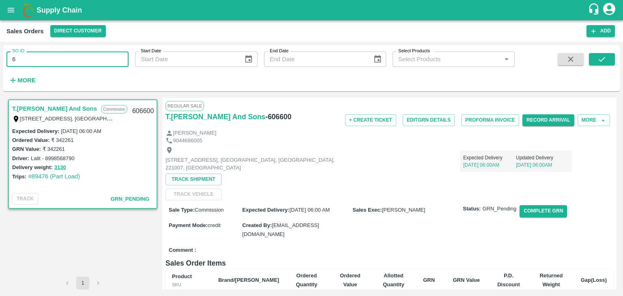
type input "6"
paste input "text"
type input "606710"
click at [603, 57] on icon "submit" at bounding box center [601, 59] width 9 height 9
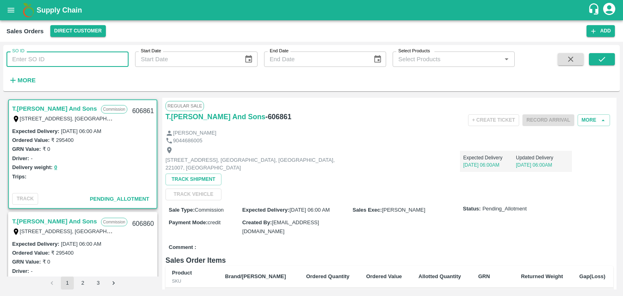
click at [75, 58] on input "SO ID" at bounding box center [67, 58] width 122 height 15
paste input "606710"
click at [599, 59] on icon "submit" at bounding box center [601, 59] width 9 height 9
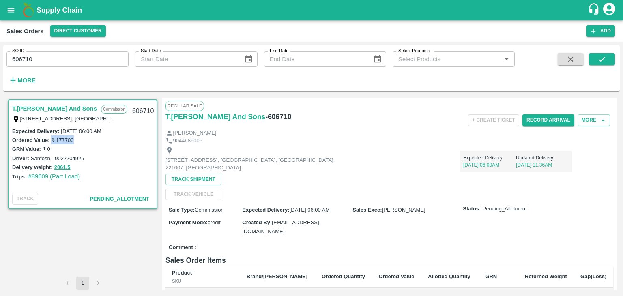
drag, startPoint x: 50, startPoint y: 140, endPoint x: 75, endPoint y: 139, distance: 25.2
click at [75, 139] on div "Ordered Value: ₹ 177700" at bounding box center [82, 139] width 141 height 9
copy label "₹ 177700"
click at [24, 174] on label "Trips:" at bounding box center [19, 177] width 14 height 6
drag, startPoint x: 27, startPoint y: 174, endPoint x: 82, endPoint y: 173, distance: 55.1
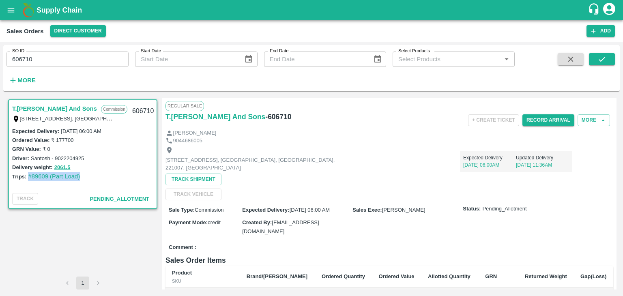
click at [82, 173] on div "Trips: #89609 (Part Load)" at bounding box center [82, 176] width 141 height 9
copy link "#89609 (Part Load)"
click at [62, 58] on input "606710" at bounding box center [67, 58] width 122 height 15
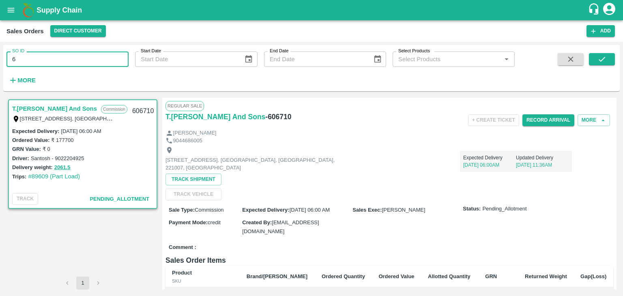
type input "6"
paste input "text"
click at [603, 57] on icon "submit" at bounding box center [601, 59] width 9 height 9
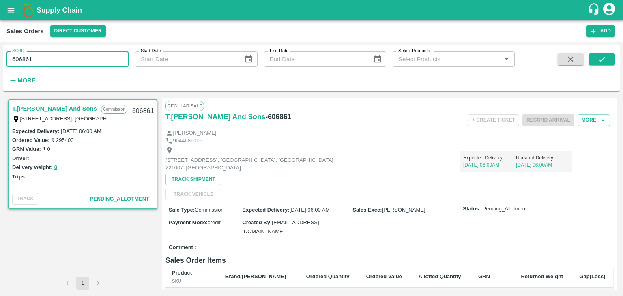
click at [56, 54] on input "606861" at bounding box center [67, 58] width 122 height 15
type input "6"
paste input "text"
click at [601, 58] on icon "submit" at bounding box center [601, 59] width 9 height 9
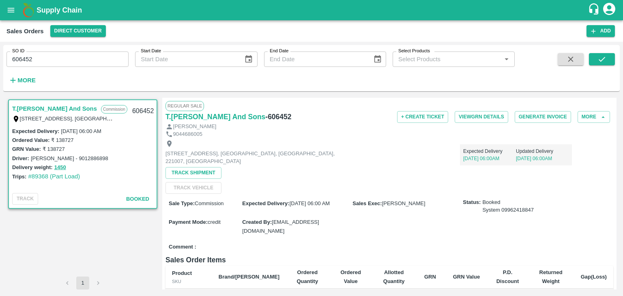
click at [60, 128] on div "Expected Delivery : 05 Oct 2025, 06:00 AM" at bounding box center [82, 131] width 141 height 9
drag, startPoint x: 60, startPoint y: 128, endPoint x: 117, endPoint y: 129, distance: 57.2
click at [117, 129] on div "Expected Delivery : 05 Oct 2025, 06:00 AM" at bounding box center [82, 131] width 141 height 9
copy label "[DATE] 06:00 AM"
click at [60, 61] on input "606452" at bounding box center [67, 58] width 122 height 15
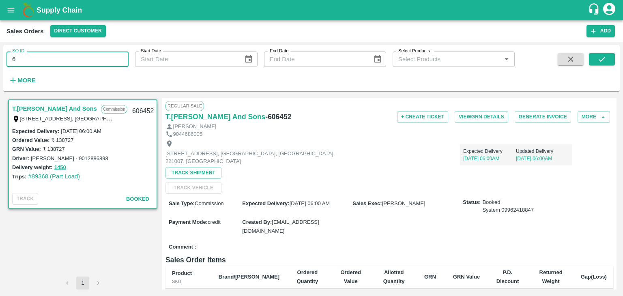
type input "6"
paste input "text"
click at [598, 57] on icon "submit" at bounding box center [601, 59] width 9 height 9
drag, startPoint x: 60, startPoint y: 130, endPoint x: 78, endPoint y: 127, distance: 18.1
drag, startPoint x: 78, startPoint y: 127, endPoint x: 116, endPoint y: 128, distance: 37.7
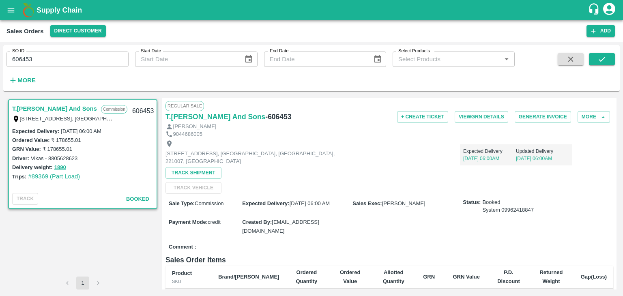
click at [116, 128] on div "Expected Delivery : 06 Oct 2025, 06:00 AM" at bounding box center [82, 131] width 141 height 9
copy label "[DATE] 06:00 AM"
click at [36, 64] on input "606453" at bounding box center [67, 58] width 122 height 15
type input "6"
paste input "text"
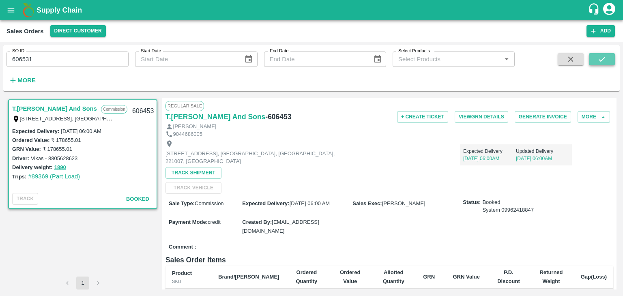
click at [600, 59] on icon "submit" at bounding box center [601, 59] width 9 height 9
drag, startPoint x: 61, startPoint y: 129, endPoint x: 116, endPoint y: 129, distance: 55.5
click at [116, 129] on div "Expected Delivery : 06 Oct 2025, 06:00 AM" at bounding box center [82, 131] width 141 height 9
copy label "[DATE] 06:00 AM"
click at [41, 59] on input "606531" at bounding box center [67, 58] width 122 height 15
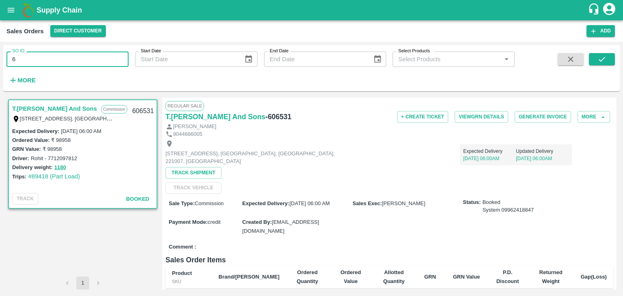
type input "6"
paste input "text"
click at [598, 61] on icon "submit" at bounding box center [601, 59] width 9 height 9
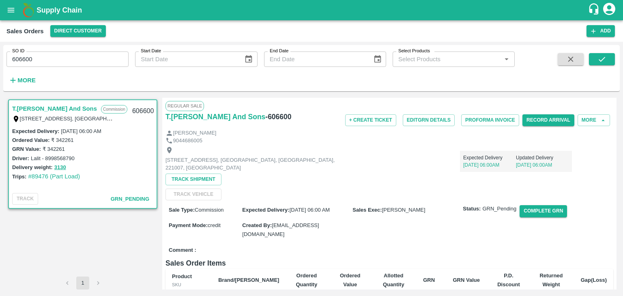
click at [61, 130] on label "[DATE] 06:00 AM" at bounding box center [81, 131] width 40 height 6
drag, startPoint x: 60, startPoint y: 130, endPoint x: 118, endPoint y: 128, distance: 57.2
click at [118, 128] on div "Expected Delivery : 08 Oct 2025, 06:00 AM" at bounding box center [82, 131] width 141 height 9
copy label "[DATE] 06:00 AM"
click at [550, 212] on button "Complete GRN" at bounding box center [542, 211] width 47 height 12
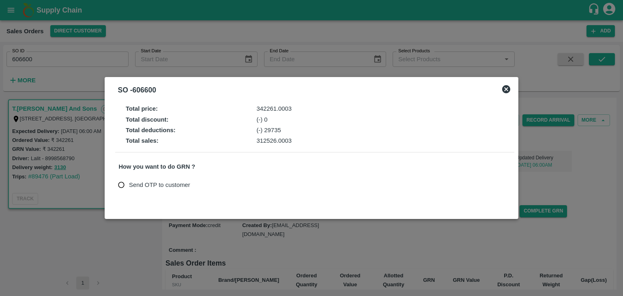
click at [506, 90] on icon at bounding box center [506, 89] width 8 height 8
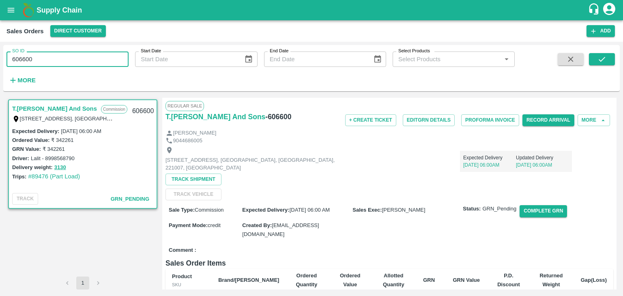
click at [41, 61] on input "606600" at bounding box center [67, 58] width 122 height 15
type input "6"
paste input "text"
click at [601, 62] on icon "submit" at bounding box center [601, 59] width 9 height 9
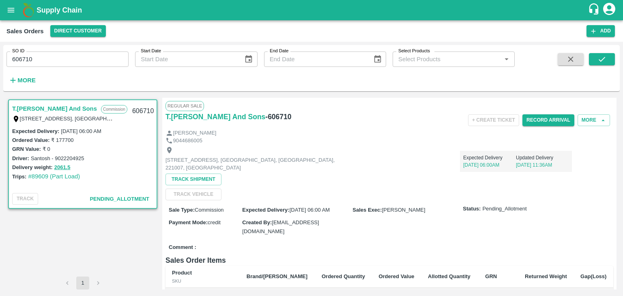
drag, startPoint x: 61, startPoint y: 130, endPoint x: 115, endPoint y: 129, distance: 53.5
click at [115, 129] on div "Expected Delivery : 12 Oct 2025, 06:00 AM" at bounding box center [82, 131] width 141 height 9
copy label "[DATE] 06:00 AM"
click at [37, 57] on input "606710" at bounding box center [67, 58] width 122 height 15
type input "6"
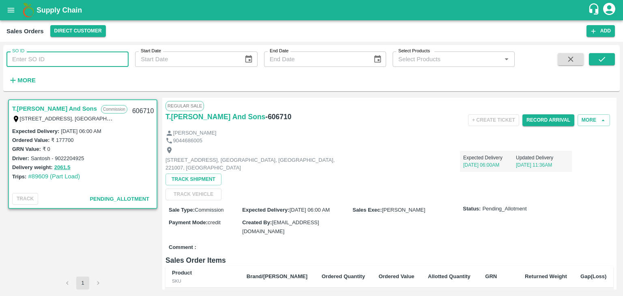
paste input "text"
click at [600, 59] on icon "submit" at bounding box center [601, 59] width 9 height 9
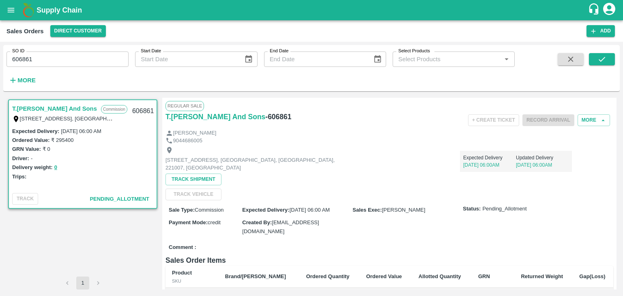
drag, startPoint x: 62, startPoint y: 130, endPoint x: 117, endPoint y: 126, distance: 55.3
click at [117, 127] on div "Expected Delivery : 15 Oct 2025, 06:00 AM" at bounding box center [82, 131] width 141 height 9
copy label "[DATE] 06:00 AM"
click at [52, 138] on div "Ordered Value: ₹ 295400" at bounding box center [82, 139] width 141 height 9
drag, startPoint x: 51, startPoint y: 138, endPoint x: 80, endPoint y: 139, distance: 28.8
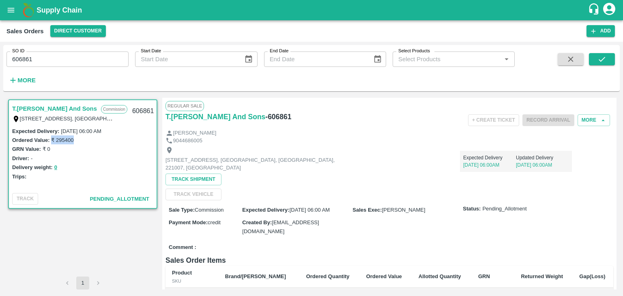
click at [80, 139] on div "Ordered Value: ₹ 295400" at bounding box center [82, 139] width 141 height 9
copy label "₹ 295400"
click at [37, 56] on input "606861" at bounding box center [67, 58] width 122 height 15
type input "6"
paste input "text"
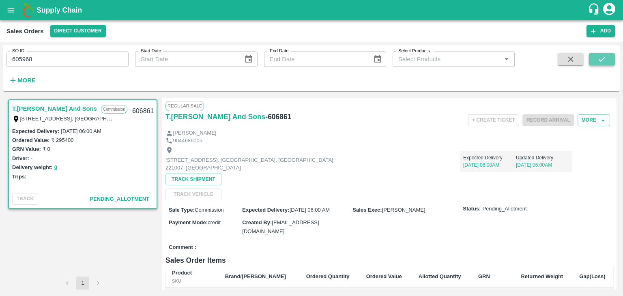
click at [595, 59] on button "submit" at bounding box center [602, 59] width 26 height 12
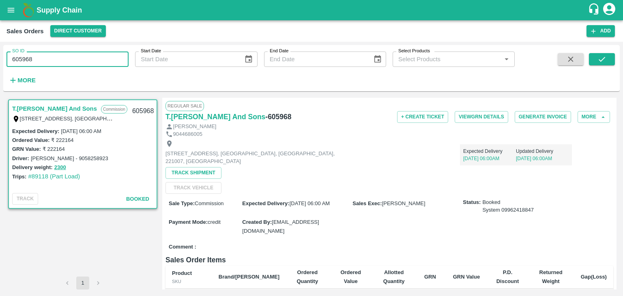
click at [72, 57] on input "605968" at bounding box center [67, 58] width 122 height 15
type input "6"
paste input "text"
click at [601, 57] on icon "submit" at bounding box center [601, 59] width 9 height 9
click at [47, 63] on input "605928" at bounding box center [67, 58] width 122 height 15
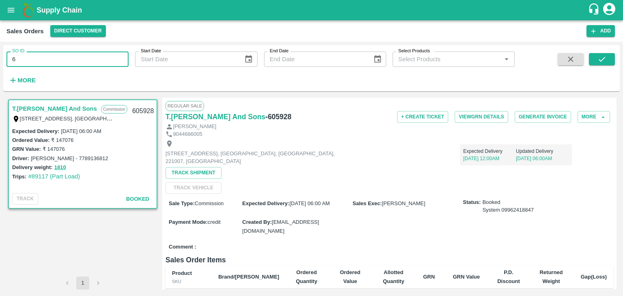
type input "6"
paste input "text"
click at [604, 56] on icon "submit" at bounding box center [601, 59] width 9 height 9
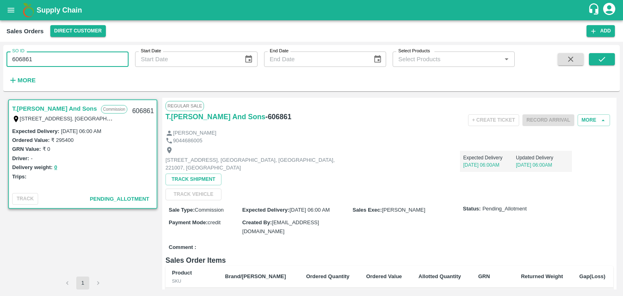
click at [49, 60] on input "606861" at bounding box center [67, 58] width 122 height 15
type input "6"
paste input "text"
click at [602, 58] on icon "submit" at bounding box center [601, 59] width 9 height 9
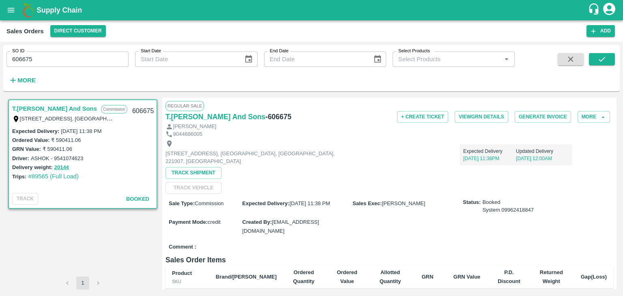
click at [66, 55] on input "606675" at bounding box center [67, 58] width 122 height 15
type input "6"
paste input "text"
type input "605323"
click at [599, 62] on icon "submit" at bounding box center [601, 59] width 9 height 9
